Goal: Information Seeking & Learning: Learn about a topic

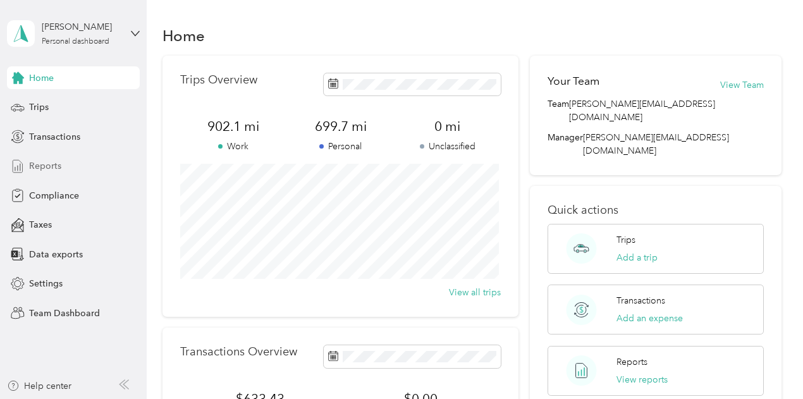
click at [55, 159] on span "Reports" at bounding box center [45, 165] width 32 height 13
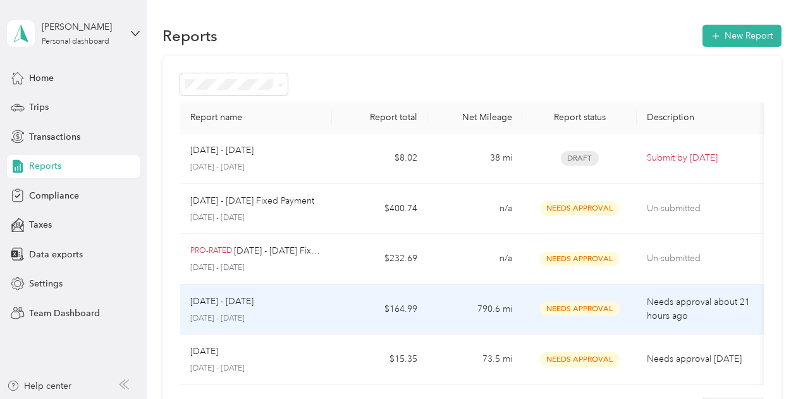
scroll to position [177, 0]
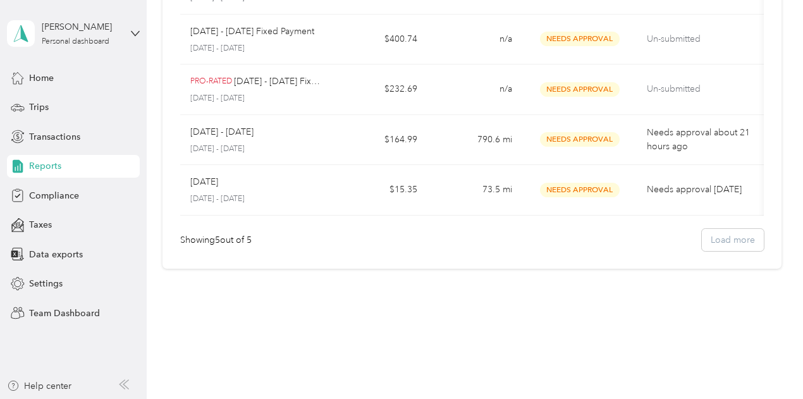
drag, startPoint x: 75, startPoint y: 59, endPoint x: 81, endPoint y: 51, distance: 10.4
click at [80, 55] on div "[PERSON_NAME] Personal dashboard Home Trips Transactions Reports Compliance Tax…" at bounding box center [73, 162] width 133 height 324
click at [83, 48] on div "[PERSON_NAME] Personal dashboard" at bounding box center [73, 33] width 133 height 44
click at [87, 107] on div "Team dashboard" at bounding box center [176, 102] width 320 height 22
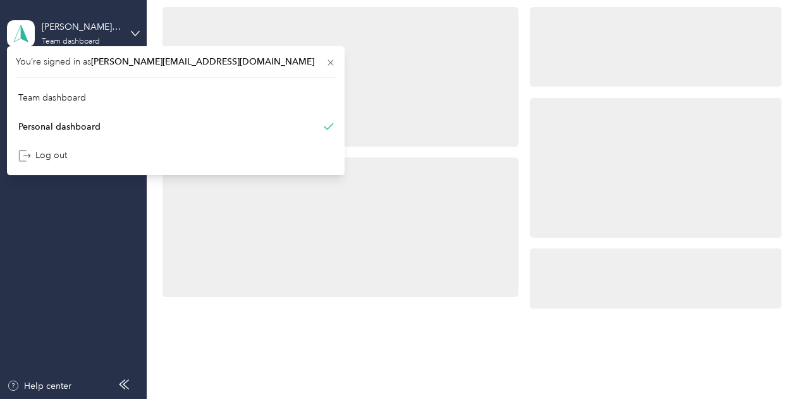
scroll to position [177, 0]
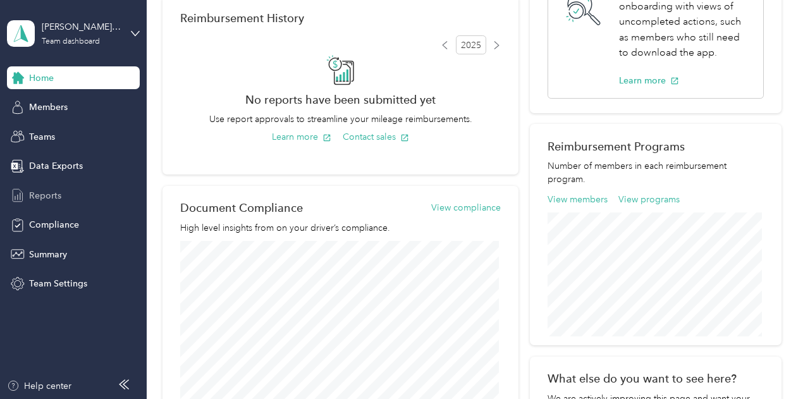
click at [77, 195] on div "Reports" at bounding box center [73, 195] width 133 height 23
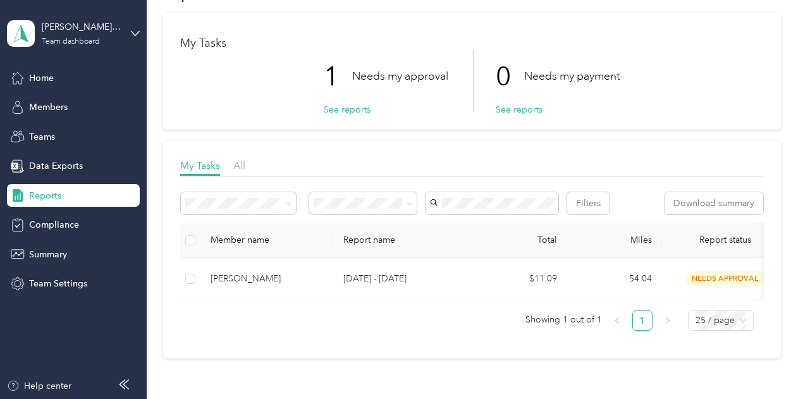
scroll to position [63, 0]
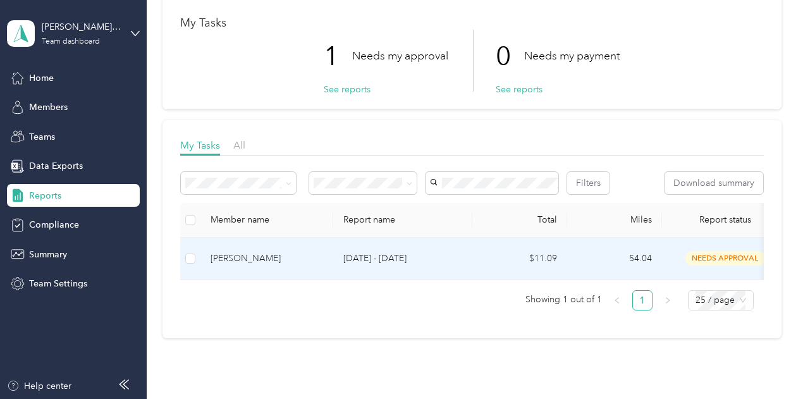
click at [332, 280] on td "[PERSON_NAME]" at bounding box center [267, 259] width 133 height 42
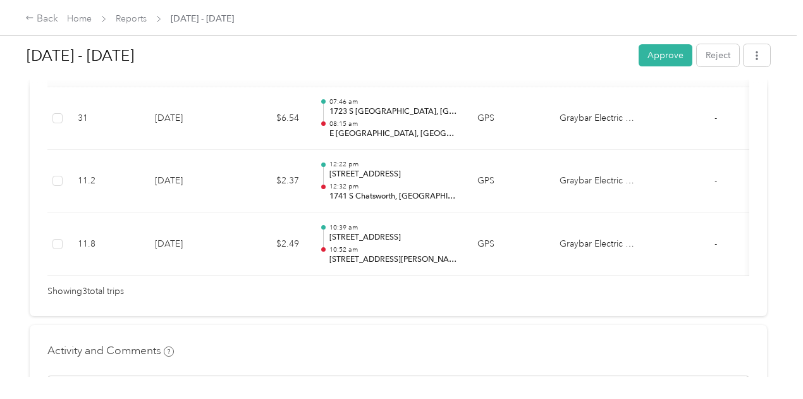
click at [665, 60] on button "Approve" at bounding box center [666, 55] width 54 height 22
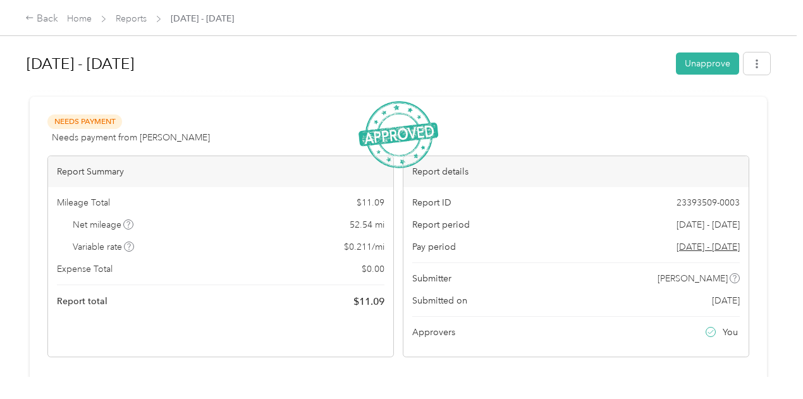
click at [83, 24] on span "Home" at bounding box center [79, 18] width 25 height 13
click at [85, 20] on link "Home" at bounding box center [79, 18] width 25 height 11
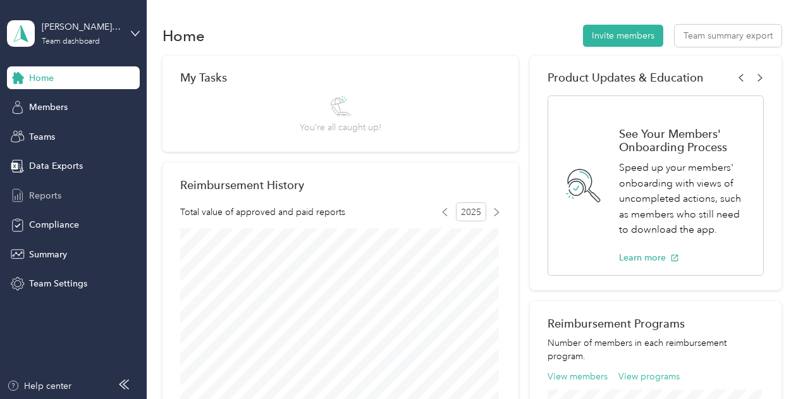
click at [72, 204] on div "Reports" at bounding box center [73, 195] width 133 height 23
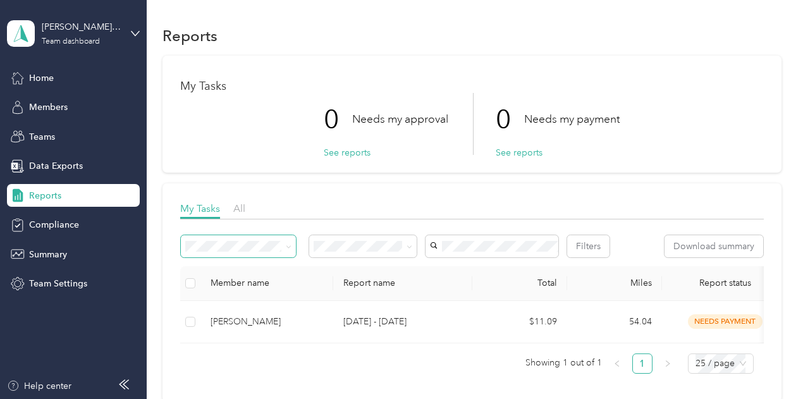
scroll to position [63, 0]
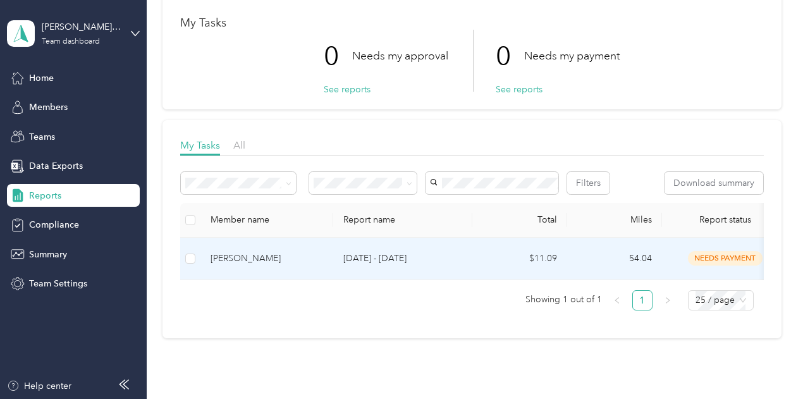
click at [414, 266] on p "[DATE] - [DATE]" at bounding box center [402, 259] width 119 height 14
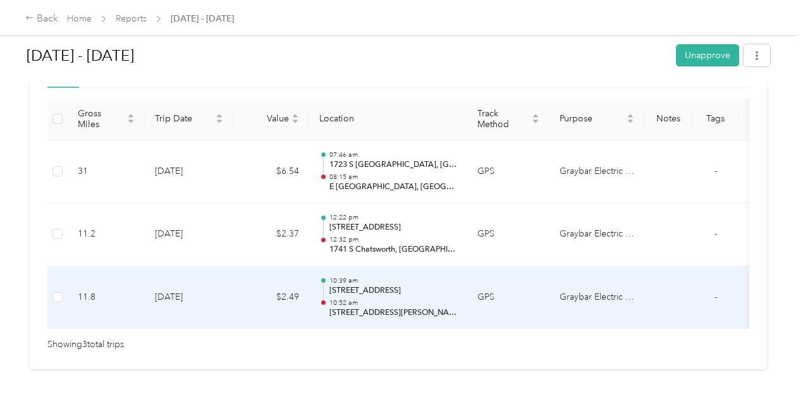
scroll to position [369, 0]
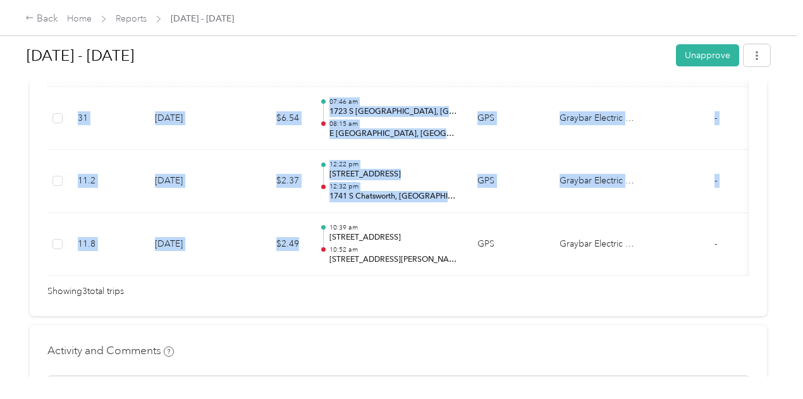
drag, startPoint x: 318, startPoint y: 273, endPoint x: 382, endPoint y: 274, distance: 64.5
click at [381, 274] on div "Gross Miles Trip Date Value Location Track Method Purpose Notes Tags 31 [DATE] …" at bounding box center [398, 161] width 702 height 232
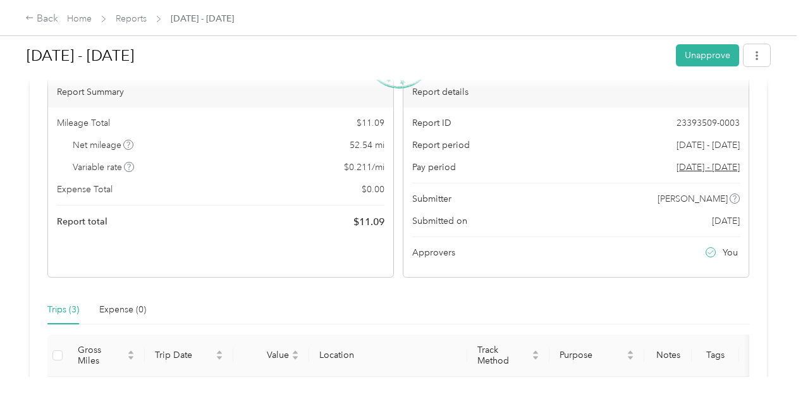
scroll to position [0, 0]
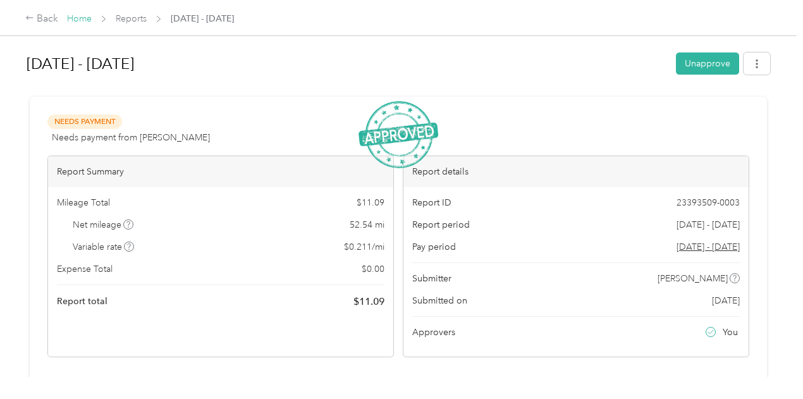
click at [80, 21] on link "Home" at bounding box center [79, 18] width 25 height 11
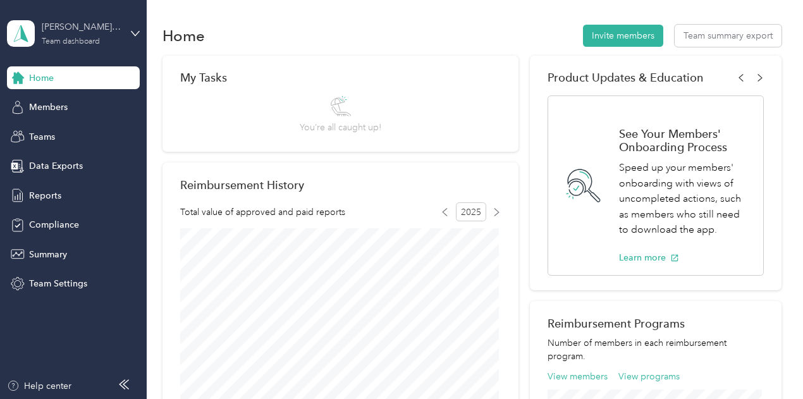
click at [53, 34] on div "[PERSON_NAME][EMAIL_ADDRESS][DOMAIN_NAME] Team dashboard" at bounding box center [81, 32] width 79 height 25
click at [68, 133] on div "Personal dashboard" at bounding box center [58, 132] width 80 height 13
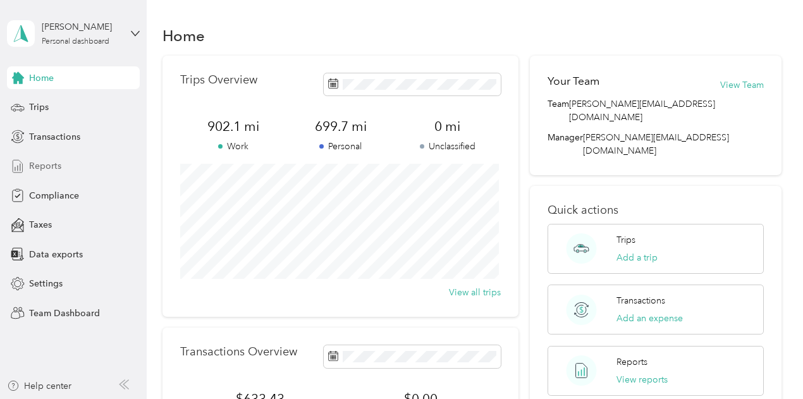
click at [68, 167] on div "Reports" at bounding box center [73, 166] width 133 height 23
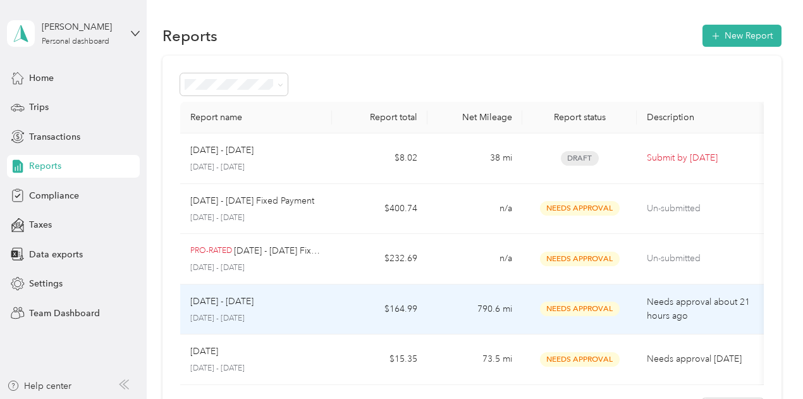
drag, startPoint x: 326, startPoint y: 295, endPoint x: 324, endPoint y: 310, distance: 14.8
click at [324, 310] on td "[DATE] - [DATE] [DATE] - [DATE]" at bounding box center [256, 310] width 152 height 51
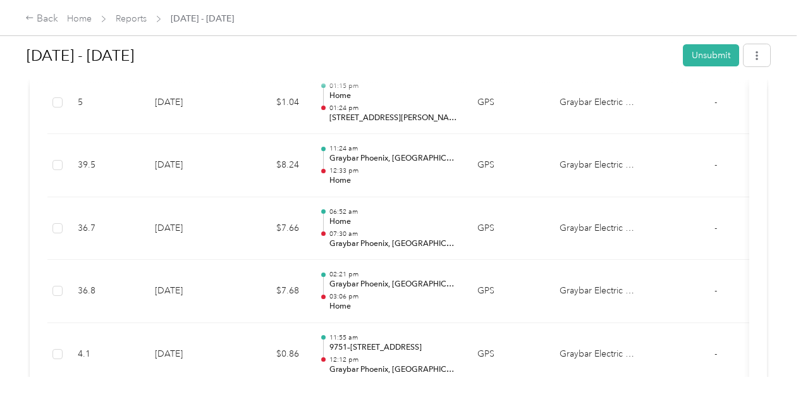
scroll to position [506, 0]
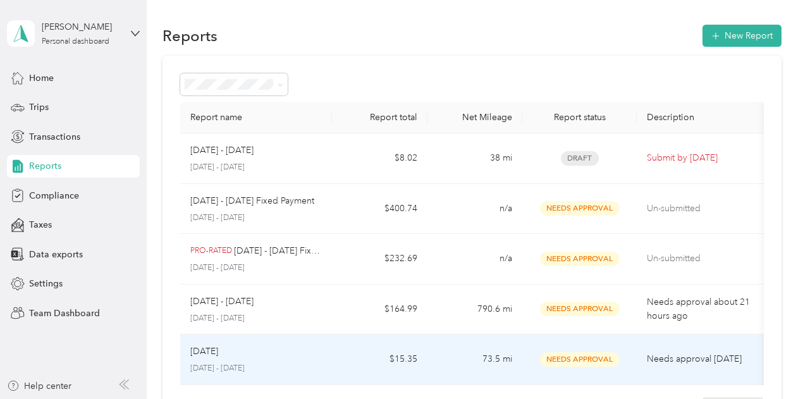
click at [318, 372] on p "[DATE] - [DATE]" at bounding box center [256, 368] width 132 height 11
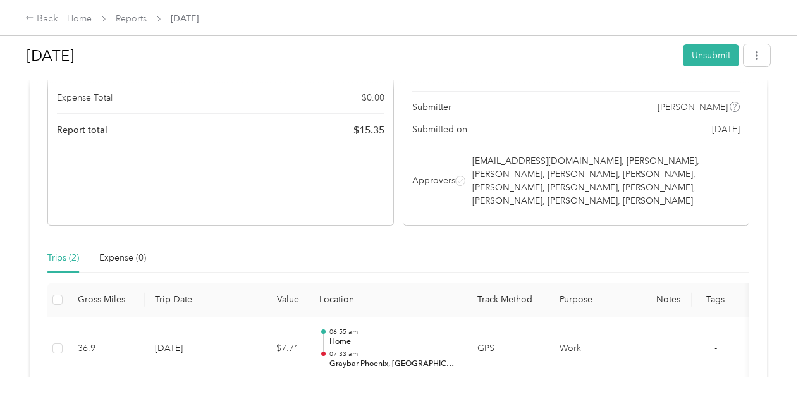
scroll to position [190, 0]
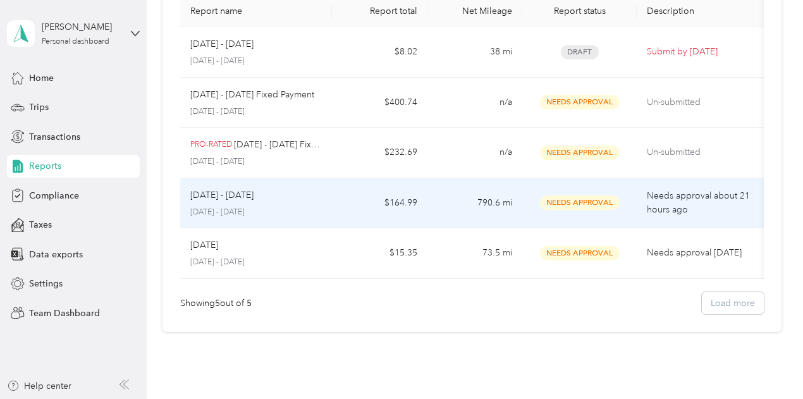
scroll to position [127, 0]
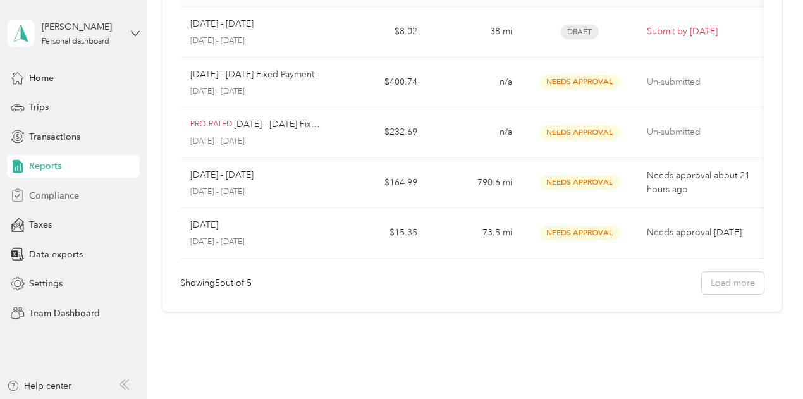
click at [46, 202] on div "Compliance" at bounding box center [73, 195] width 133 height 23
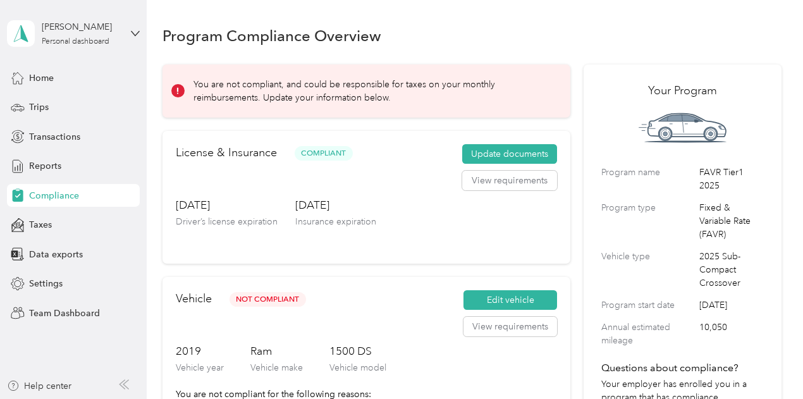
drag, startPoint x: 316, startPoint y: 97, endPoint x: 305, endPoint y: 253, distance: 156.0
click at [316, 97] on p "You are not compliant, and could be responsible for taxes on your monthly reimb…" at bounding box center [373, 91] width 359 height 27
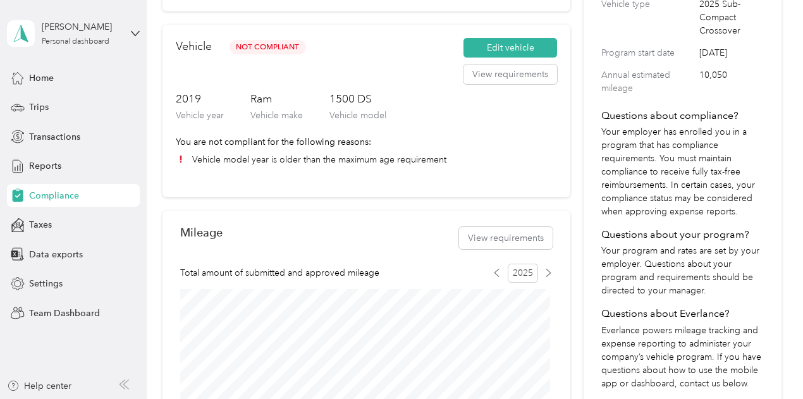
scroll to position [190, 0]
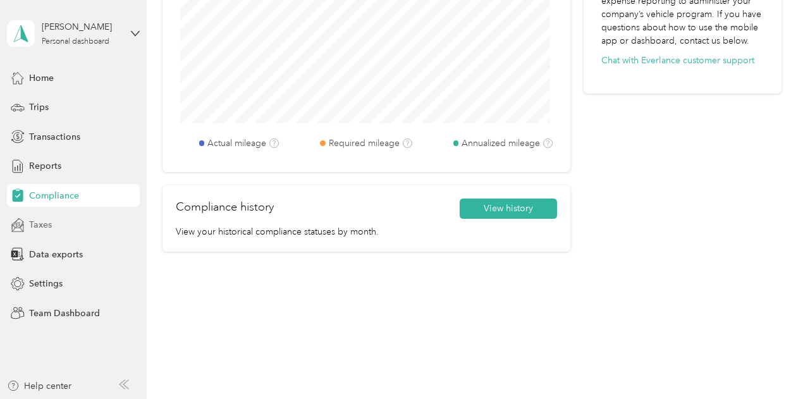
click at [33, 219] on span "Taxes" at bounding box center [40, 224] width 23 height 13
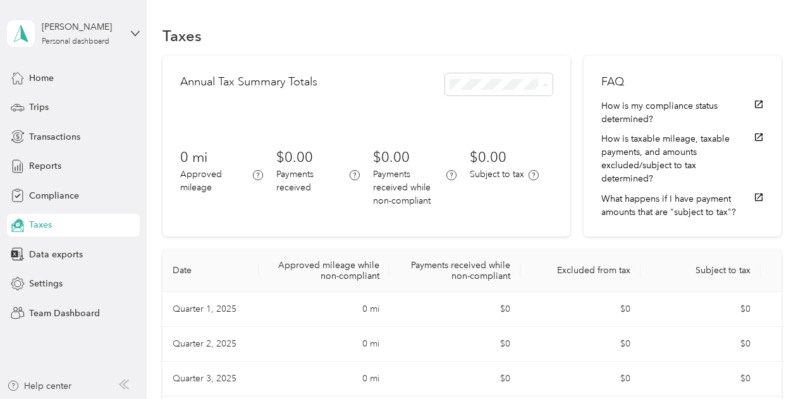
click at [514, 109] on div "2025" at bounding box center [490, 107] width 77 height 13
click at [507, 109] on div "Annual Tax Summary Totals 0 mi Approved mileage $0.00 Payments received $0.00 P…" at bounding box center [367, 146] width 408 height 181
click at [619, 105] on button "How is my compliance status determined?" at bounding box center [683, 112] width 162 height 27
